Goal: Task Accomplishment & Management: Use online tool/utility

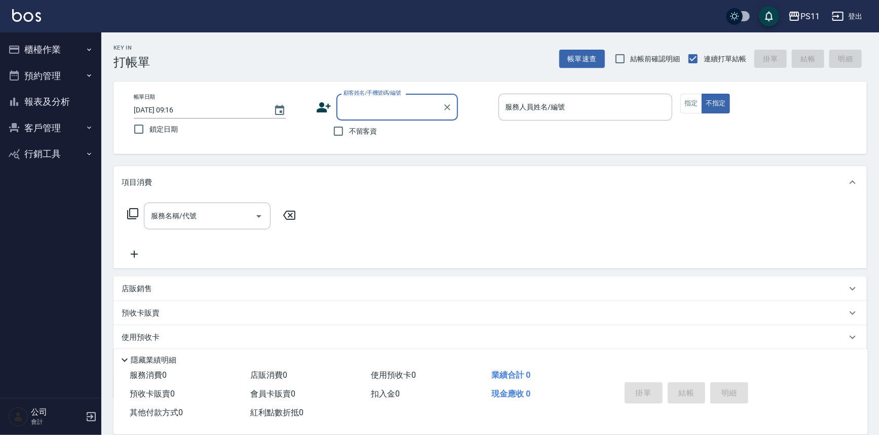
click at [59, 51] on button "櫃檯作業" at bounding box center [50, 49] width 93 height 26
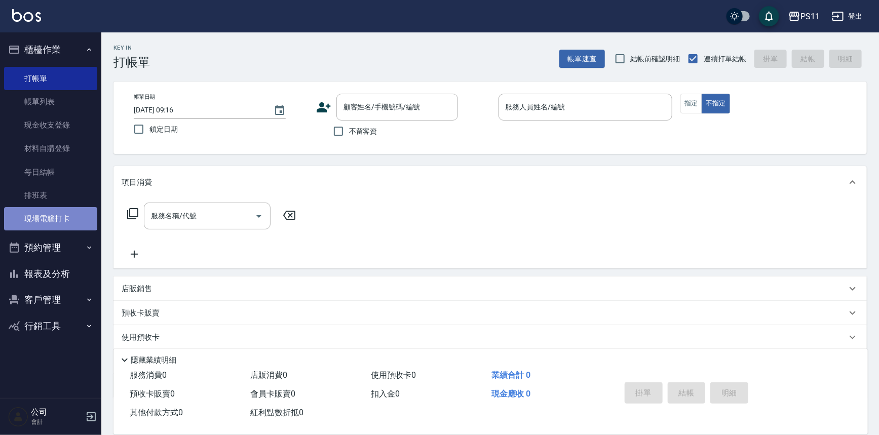
click at [72, 214] on link "現場電腦打卡" at bounding box center [50, 218] width 93 height 23
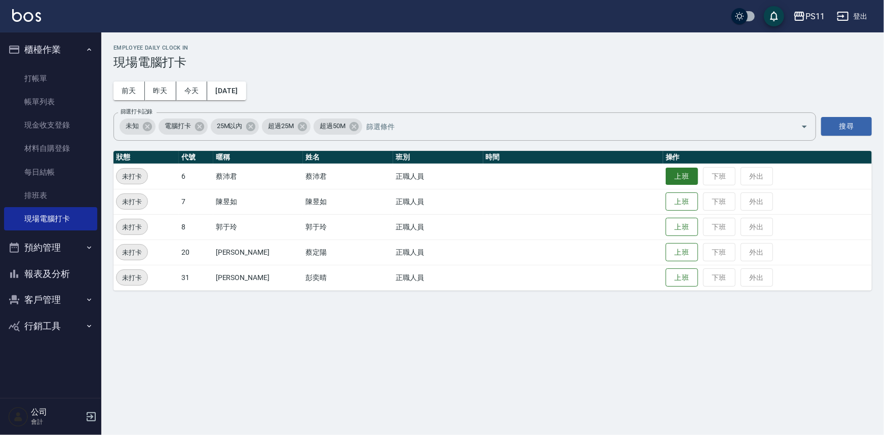
click at [666, 171] on button "上班" at bounding box center [682, 177] width 32 height 18
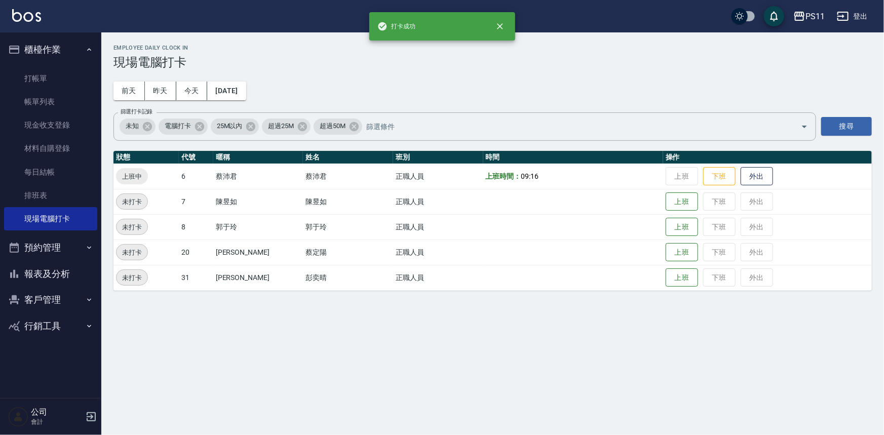
click at [20, 271] on button "報表及分析" at bounding box center [50, 274] width 93 height 26
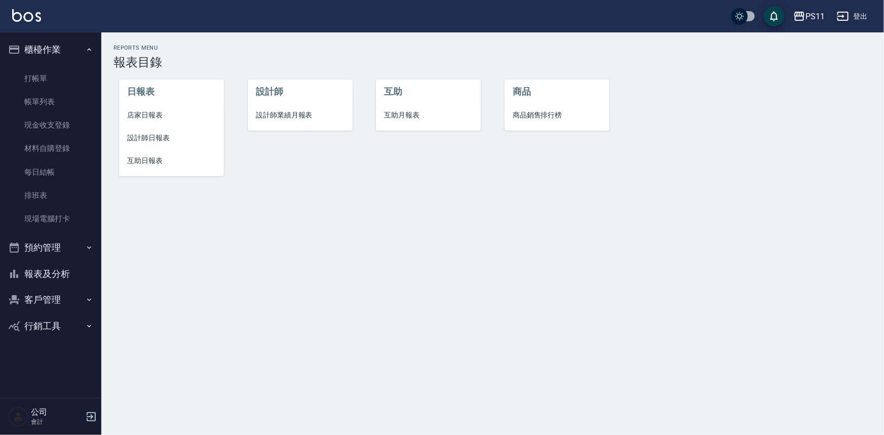
click at [170, 147] on li "設計師日報表" at bounding box center [171, 138] width 105 height 23
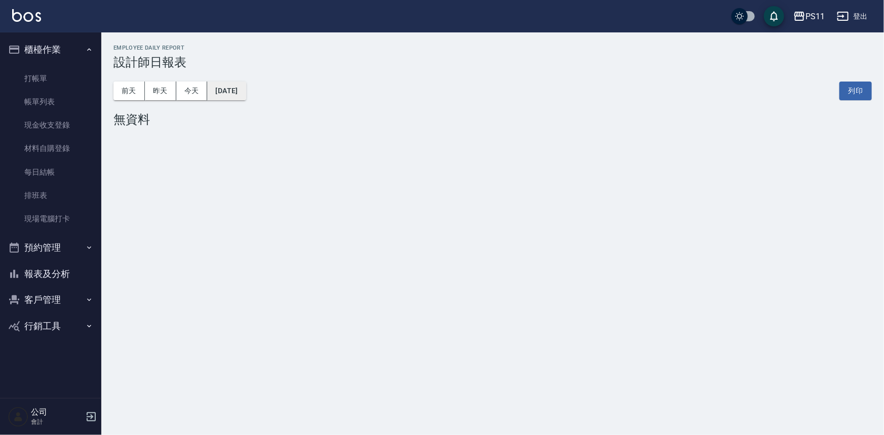
click at [246, 96] on button "[DATE]" at bounding box center [226, 91] width 39 height 19
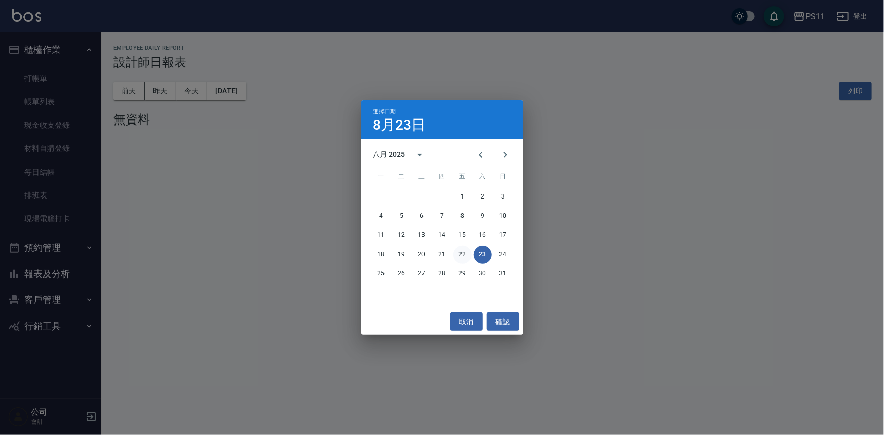
click at [455, 253] on button "22" at bounding box center [463, 255] width 18 height 18
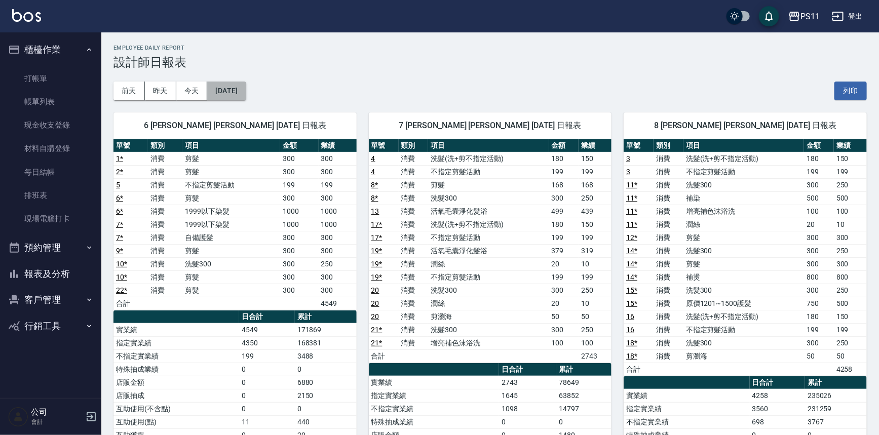
click at [246, 90] on button "[DATE]" at bounding box center [226, 91] width 39 height 19
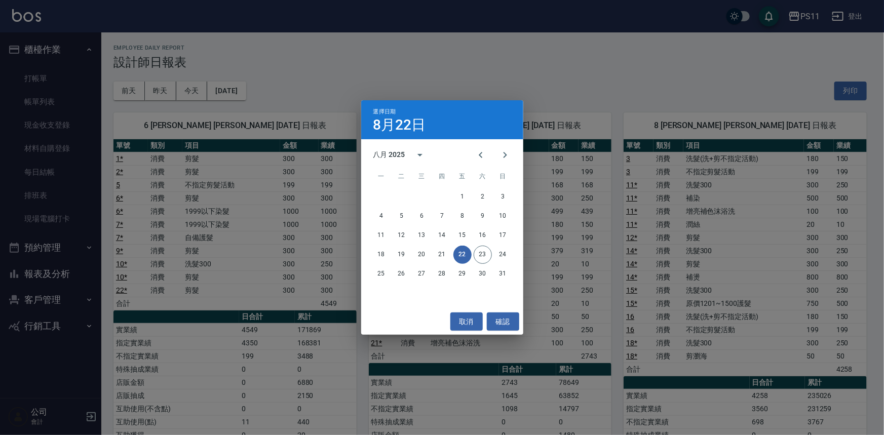
click at [436, 87] on div "選擇日期 [DATE] 八月 2025 一 二 三 四 五 六 日 1 2 3 4 5 6 7 8 9 10 11 12 13 14 15 16 17 18 …" at bounding box center [442, 217] width 884 height 435
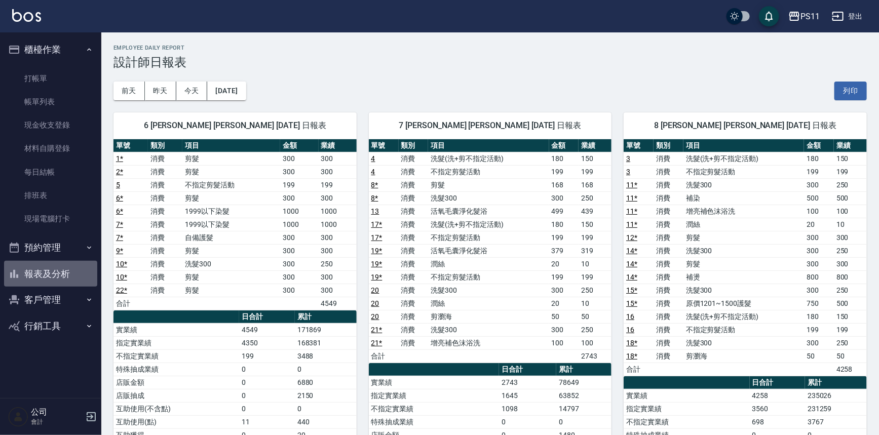
click at [72, 273] on button "報表及分析" at bounding box center [50, 274] width 93 height 26
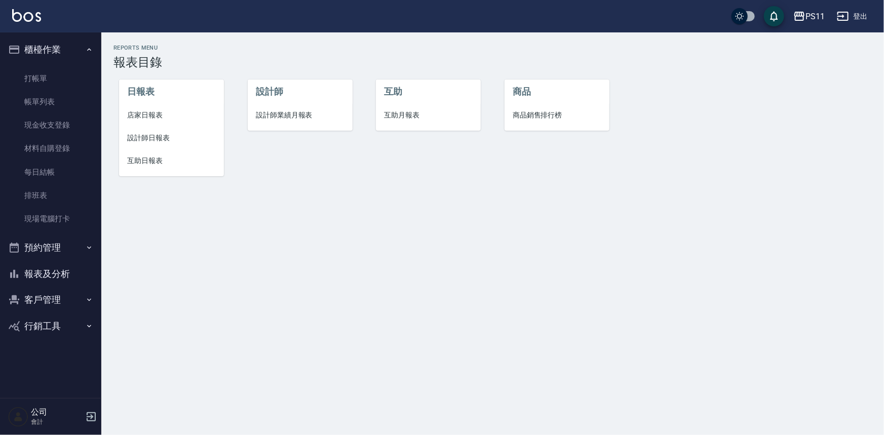
click at [150, 145] on li "設計師日報表" at bounding box center [171, 138] width 105 height 23
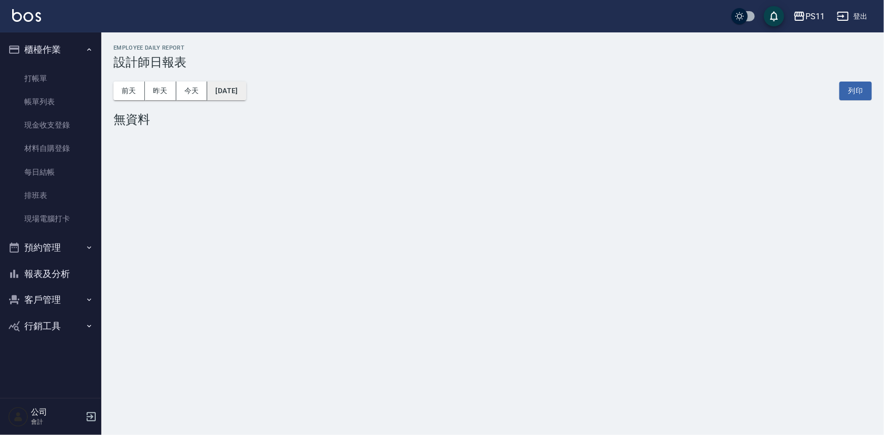
click at [231, 93] on button "[DATE]" at bounding box center [226, 91] width 39 height 19
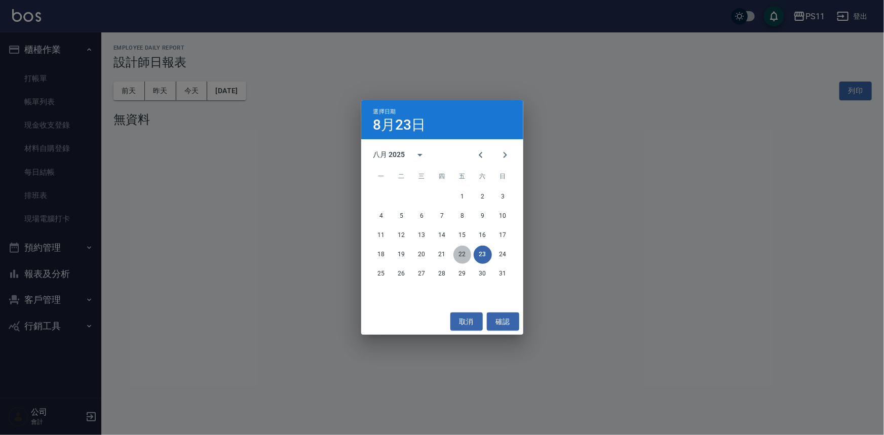
click at [462, 250] on button "22" at bounding box center [463, 255] width 18 height 18
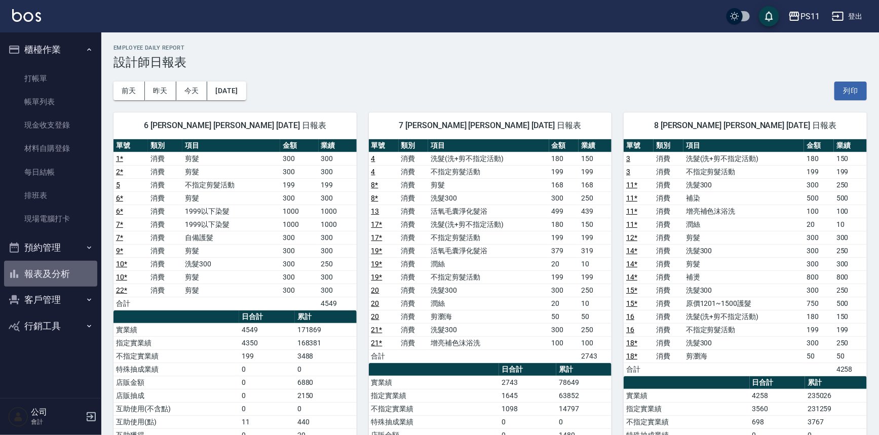
click at [28, 277] on button "報表及分析" at bounding box center [50, 274] width 93 height 26
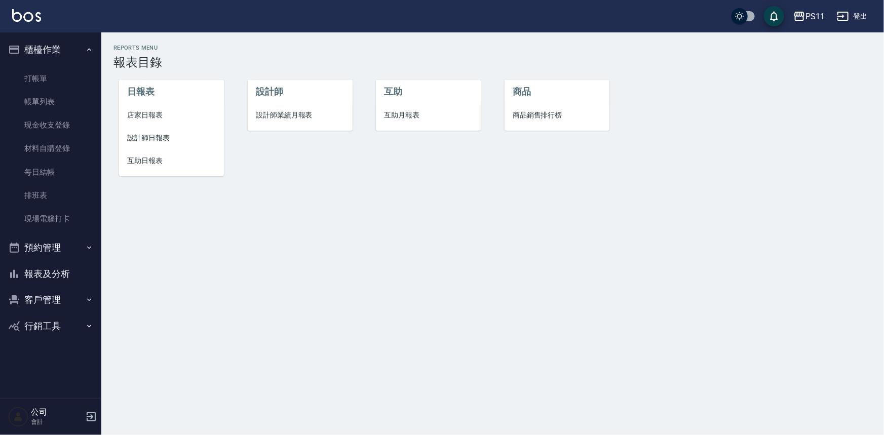
click at [146, 162] on span "互助日報表" at bounding box center [171, 161] width 89 height 11
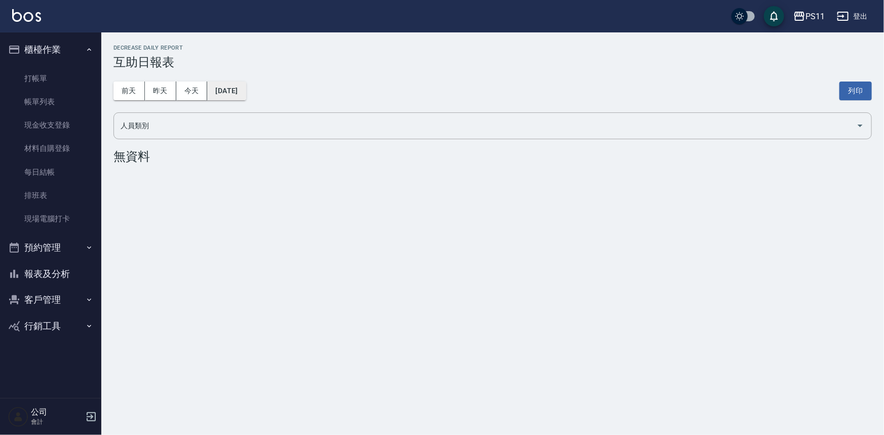
click at [246, 93] on button "[DATE]" at bounding box center [226, 91] width 39 height 19
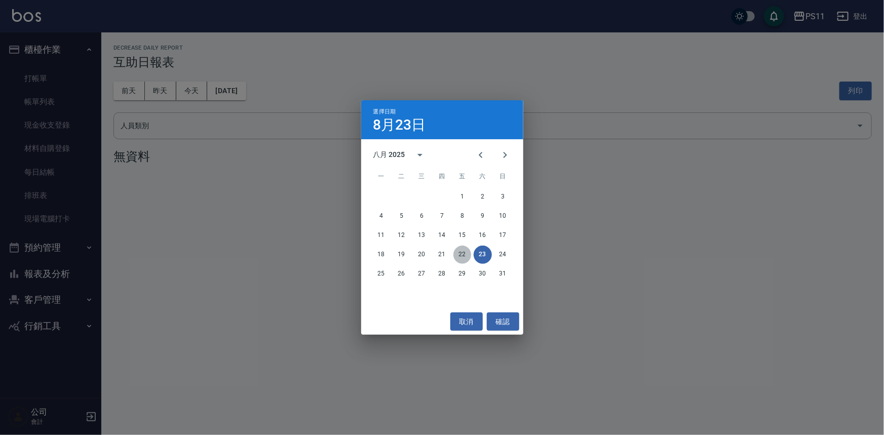
click at [462, 254] on button "22" at bounding box center [463, 255] width 18 height 18
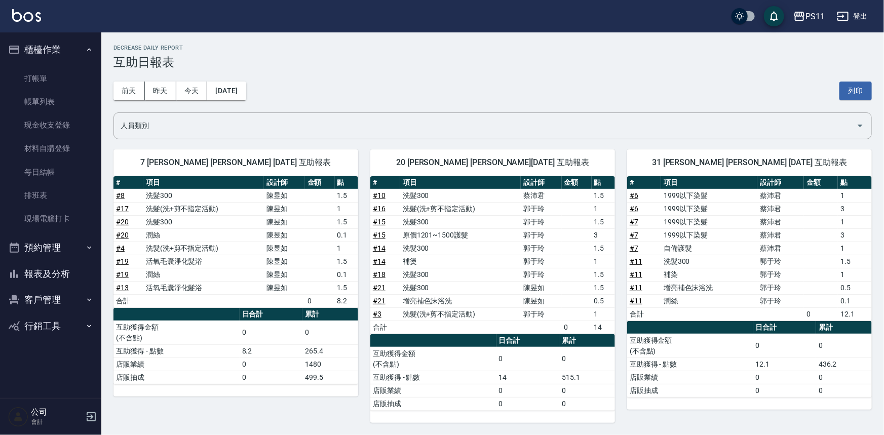
drag, startPoint x: 20, startPoint y: 274, endPoint x: 21, endPoint y: 261, distance: 13.2
click at [20, 274] on button "報表及分析" at bounding box center [50, 274] width 93 height 26
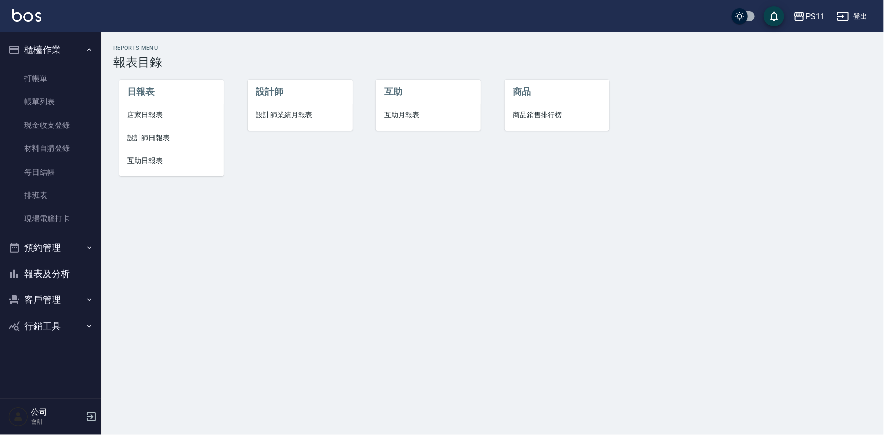
click at [154, 141] on span "設計師日報表" at bounding box center [171, 138] width 89 height 11
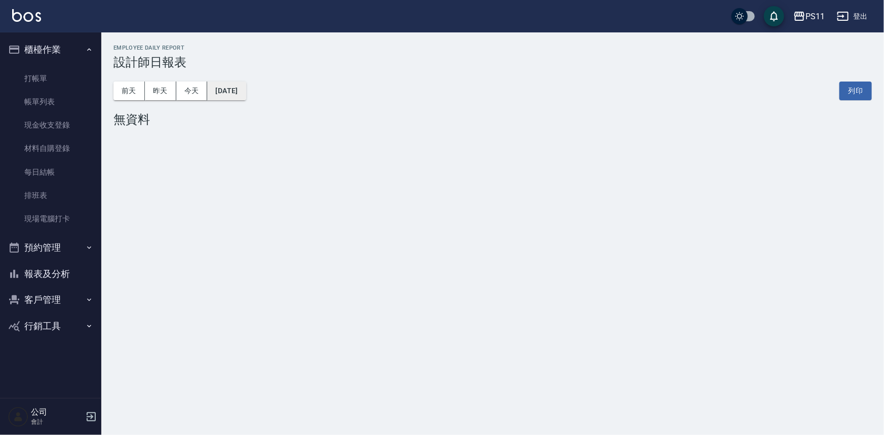
click at [231, 99] on button "[DATE]" at bounding box center [226, 91] width 39 height 19
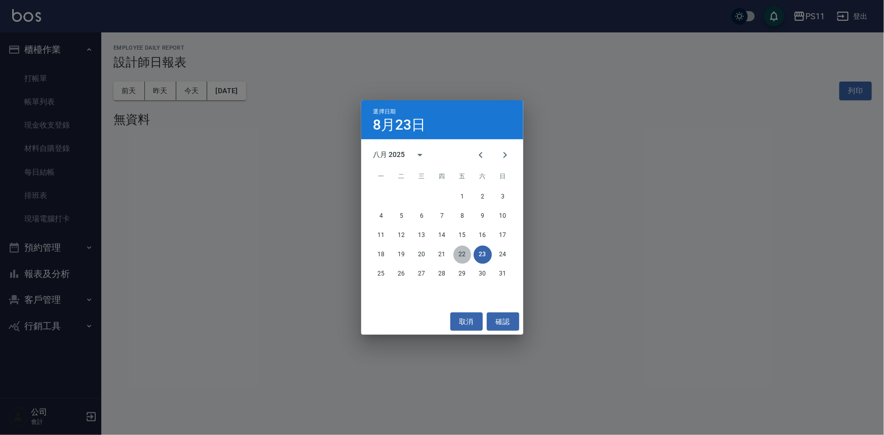
click at [464, 258] on button "22" at bounding box center [463, 255] width 18 height 18
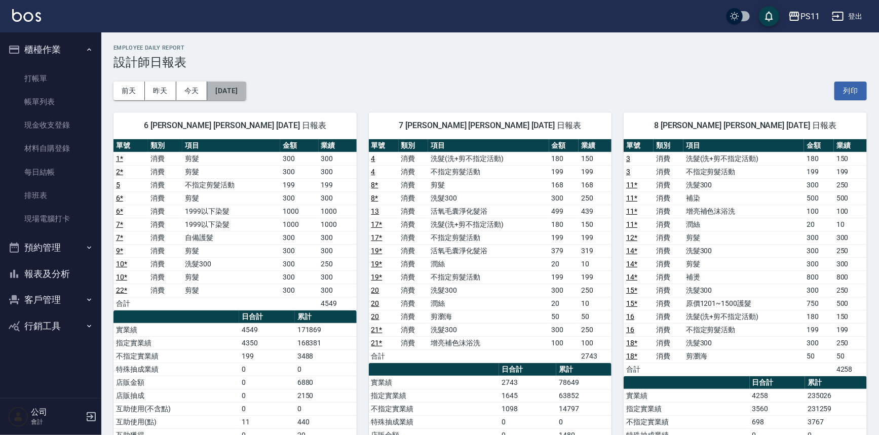
click at [238, 93] on button "[DATE]" at bounding box center [226, 91] width 39 height 19
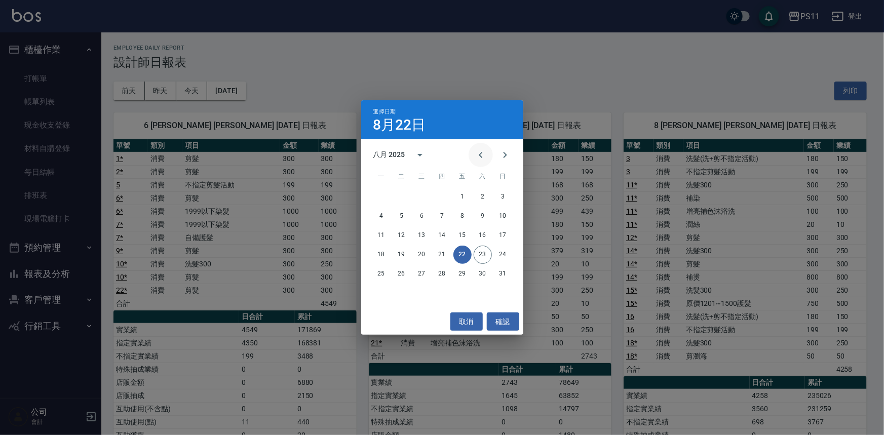
click at [482, 156] on icon "Previous month" at bounding box center [481, 155] width 12 height 12
click at [404, 254] on button "22" at bounding box center [402, 255] width 18 height 18
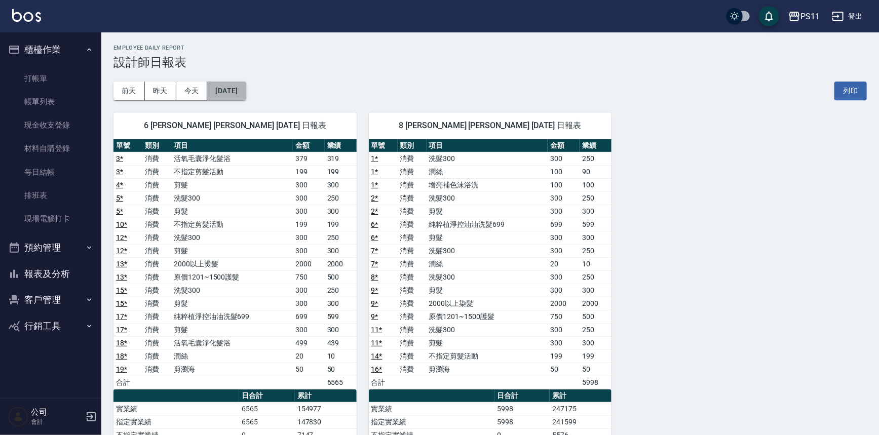
click at [246, 86] on button "[DATE]" at bounding box center [226, 91] width 39 height 19
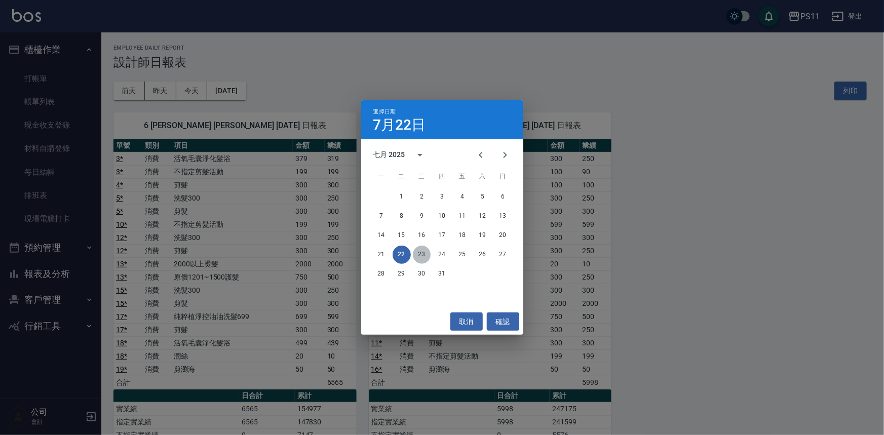
click at [426, 254] on button "23" at bounding box center [422, 255] width 18 height 18
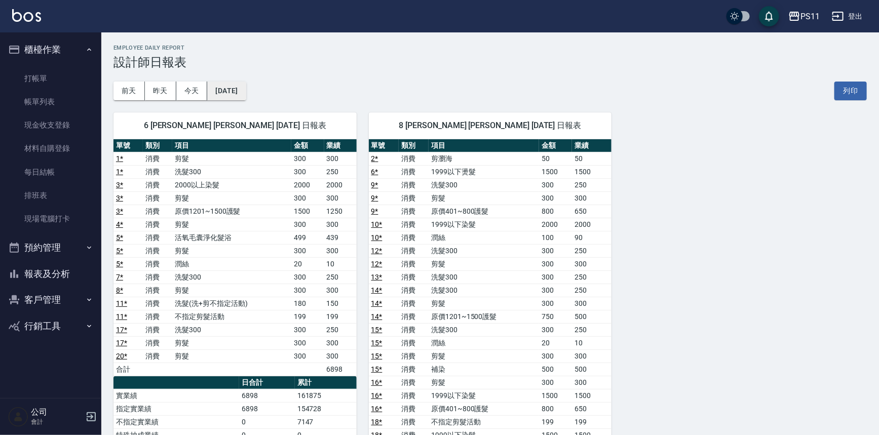
click at [246, 88] on button "[DATE]" at bounding box center [226, 91] width 39 height 19
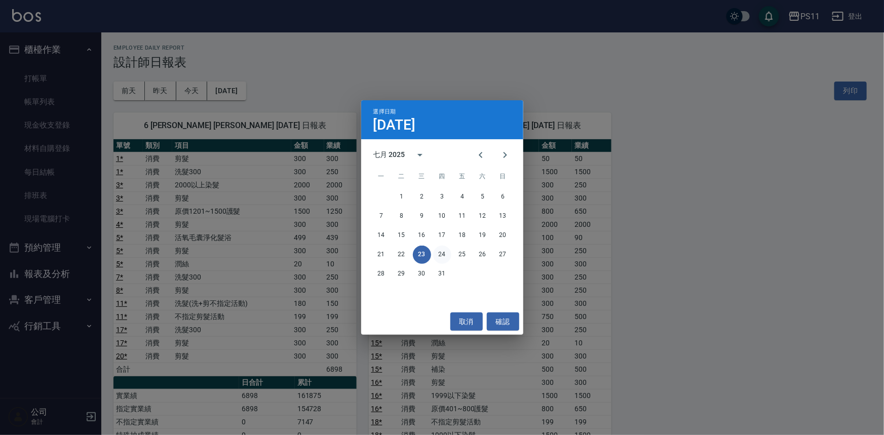
click at [438, 253] on button "24" at bounding box center [442, 255] width 18 height 18
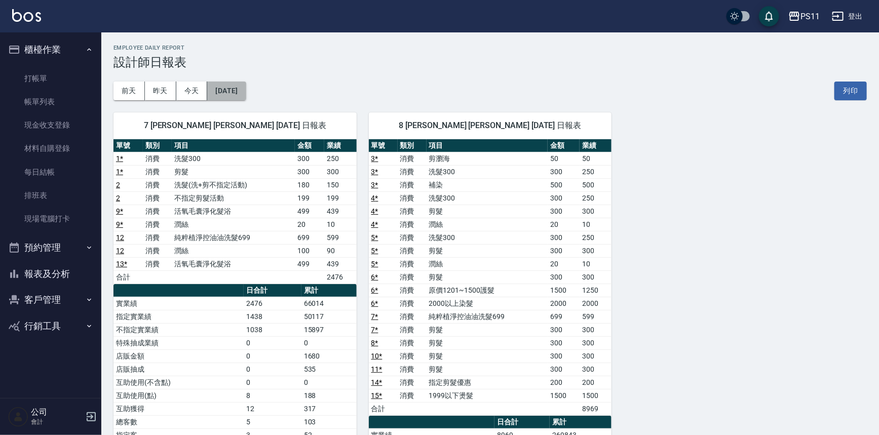
click at [246, 95] on button "[DATE]" at bounding box center [226, 91] width 39 height 19
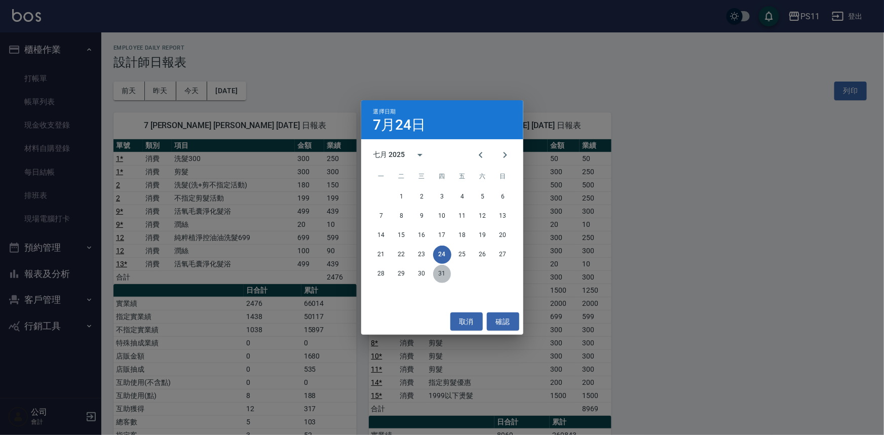
click at [440, 272] on button "31" at bounding box center [442, 274] width 18 height 18
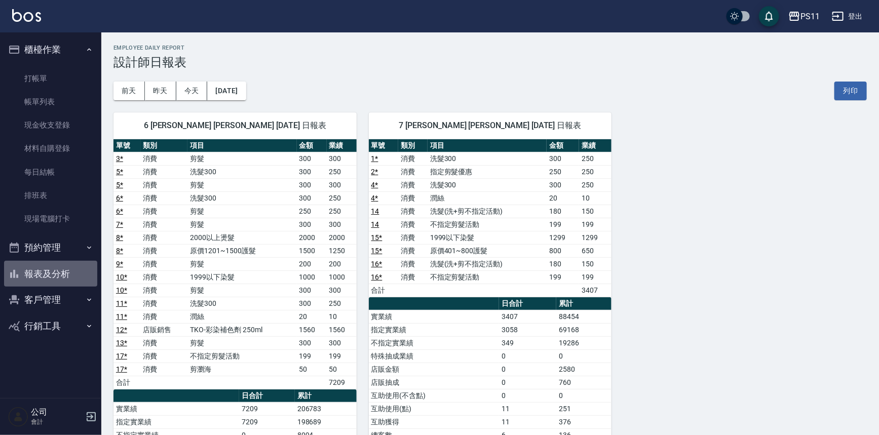
click at [66, 274] on button "報表及分析" at bounding box center [50, 274] width 93 height 26
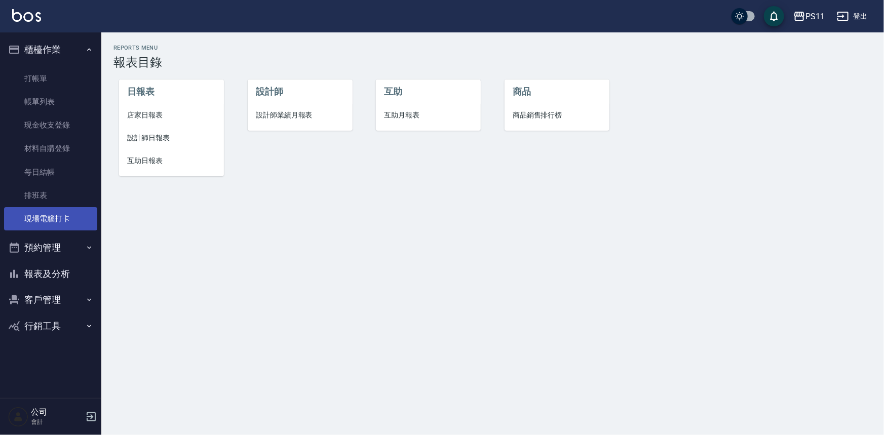
click at [48, 224] on link "現場電腦打卡" at bounding box center [50, 218] width 93 height 23
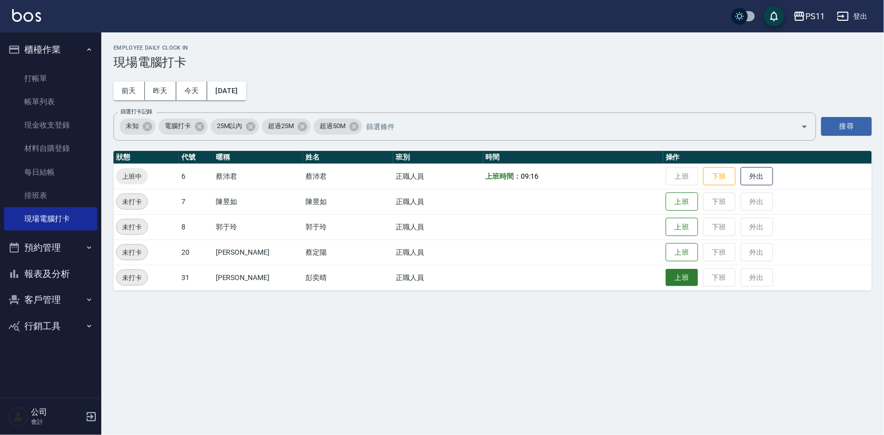
click at [666, 276] on button "上班" at bounding box center [682, 278] width 32 height 18
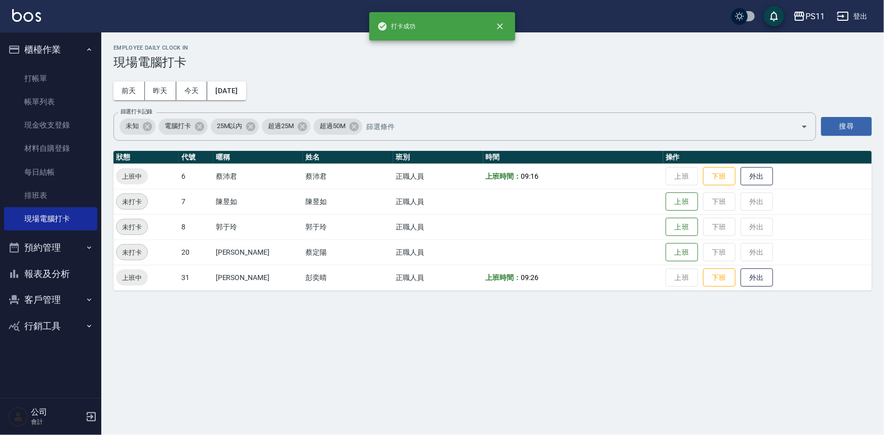
click at [81, 273] on button "報表及分析" at bounding box center [50, 274] width 93 height 26
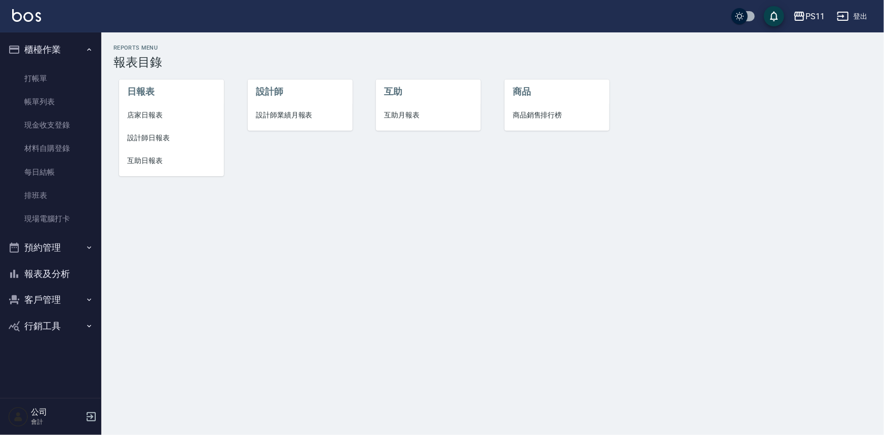
click at [161, 164] on span "互助日報表" at bounding box center [171, 161] width 89 height 11
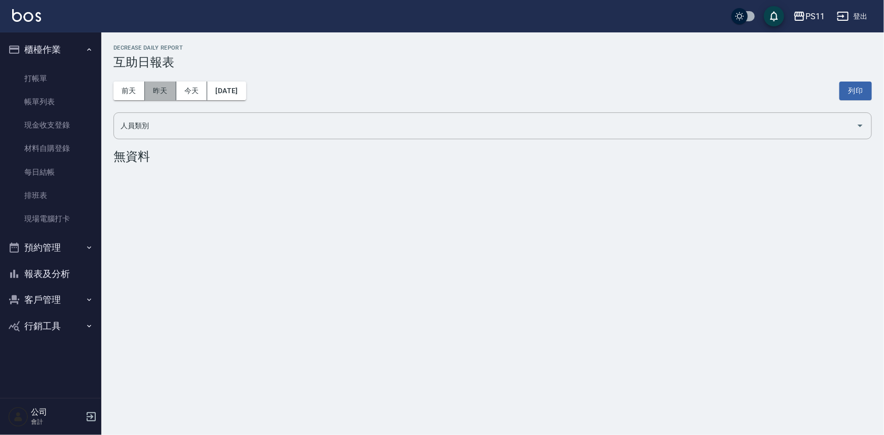
click at [156, 93] on button "昨天" at bounding box center [160, 91] width 31 height 19
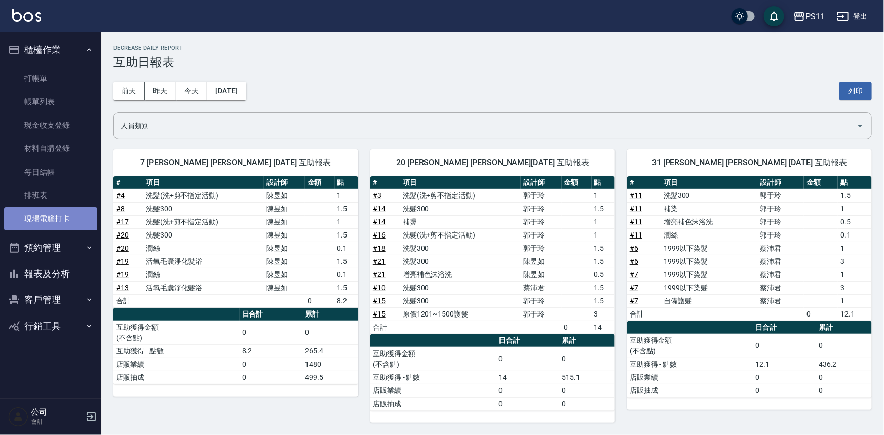
click at [85, 217] on link "現場電腦打卡" at bounding box center [50, 218] width 93 height 23
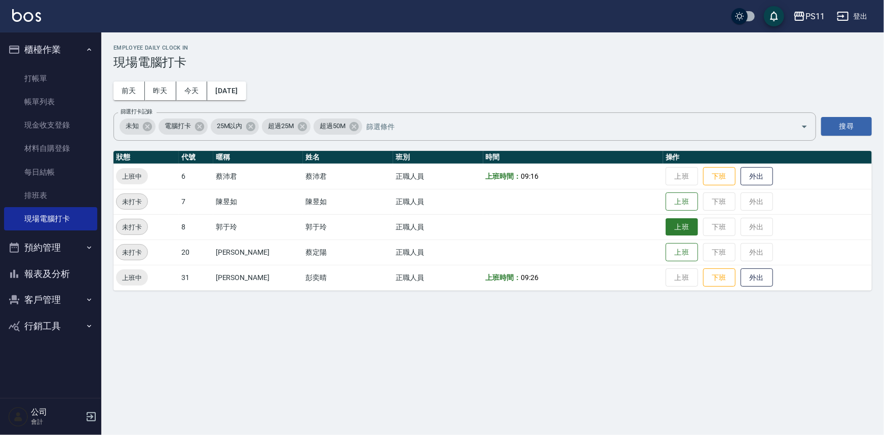
click at [667, 225] on button "上班" at bounding box center [682, 227] width 32 height 18
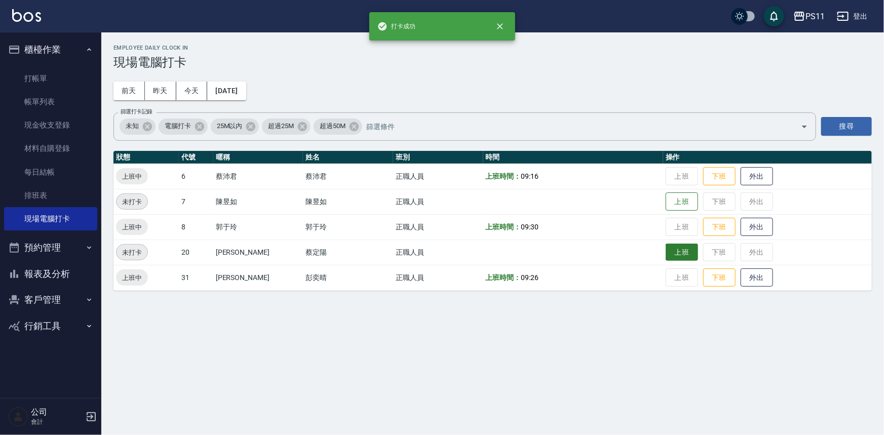
click at [666, 248] on button "上班" at bounding box center [682, 253] width 32 height 18
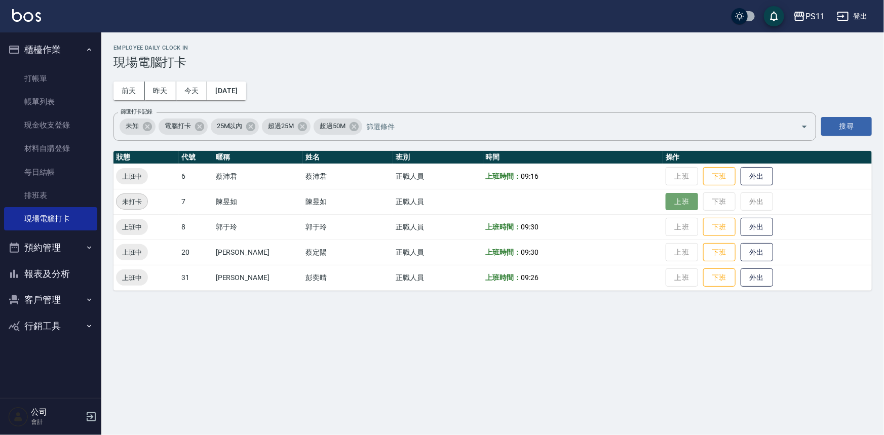
click at [669, 197] on button "上班" at bounding box center [682, 202] width 32 height 18
